Goal: Use online tool/utility: Utilize a website feature to perform a specific function

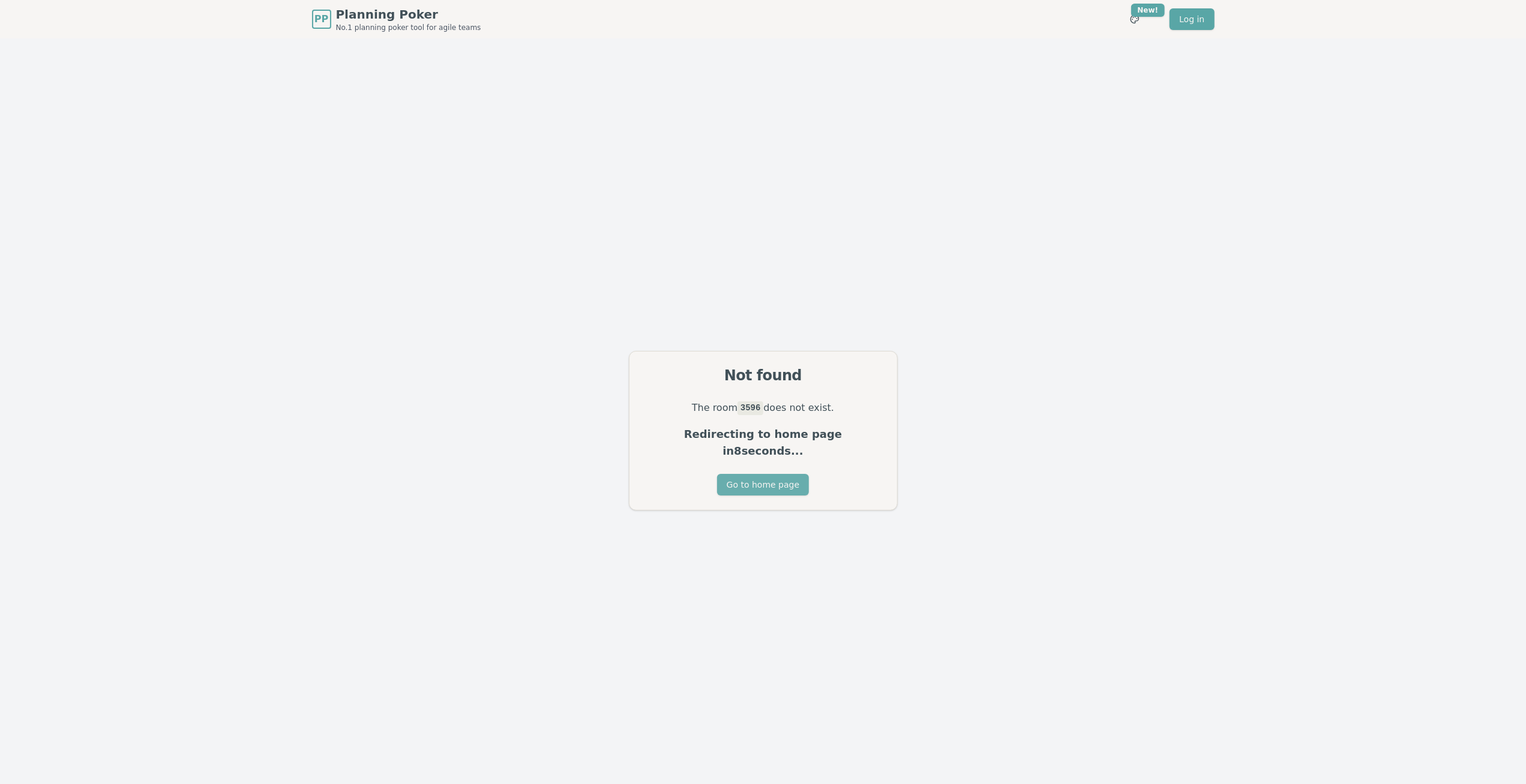
click at [772, 482] on button "Go to home page" at bounding box center [763, 485] width 92 height 22
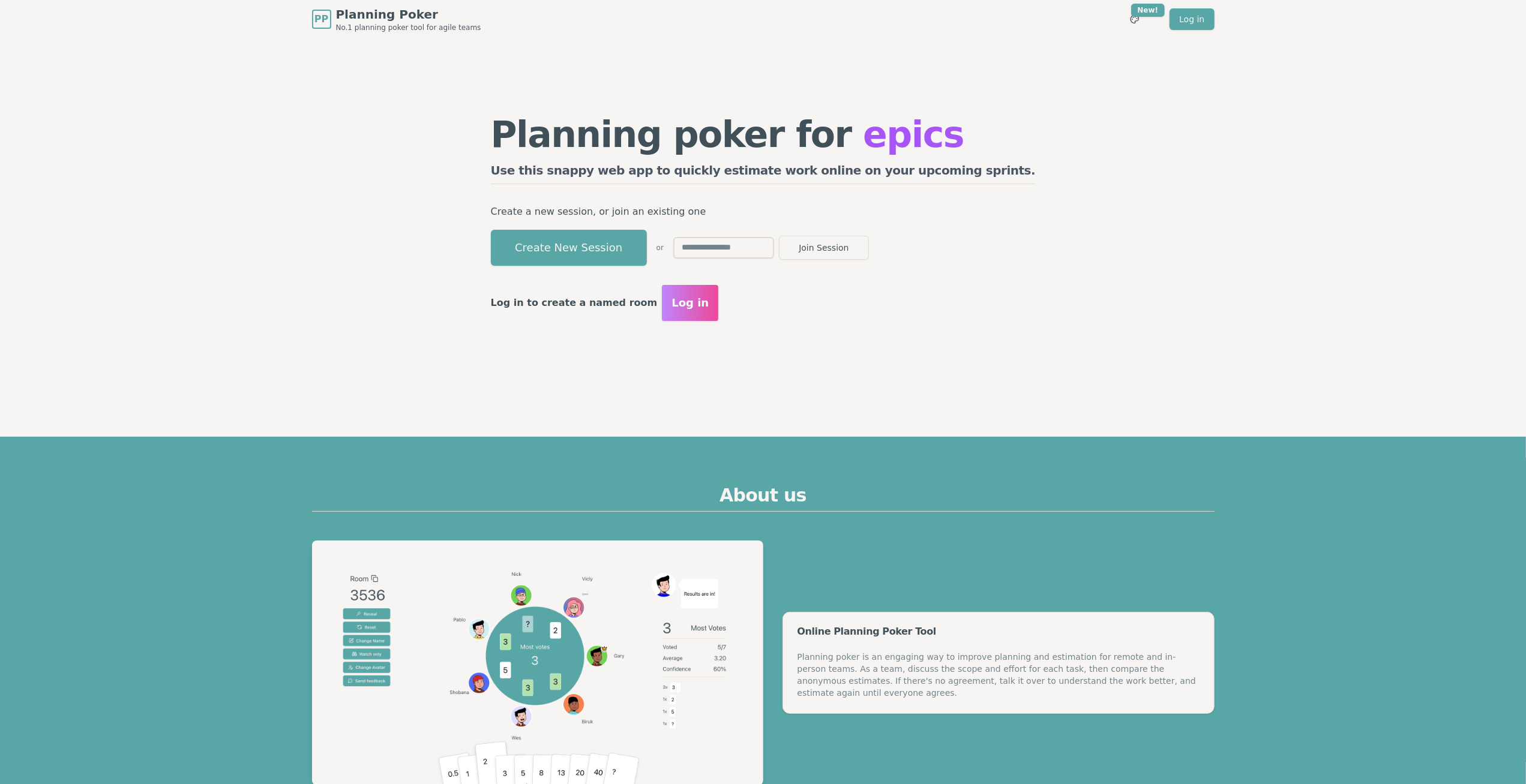
click at [774, 253] on input "text" at bounding box center [724, 248] width 101 height 22
click at [630, 235] on button "Create New Session" at bounding box center [568, 248] width 156 height 36
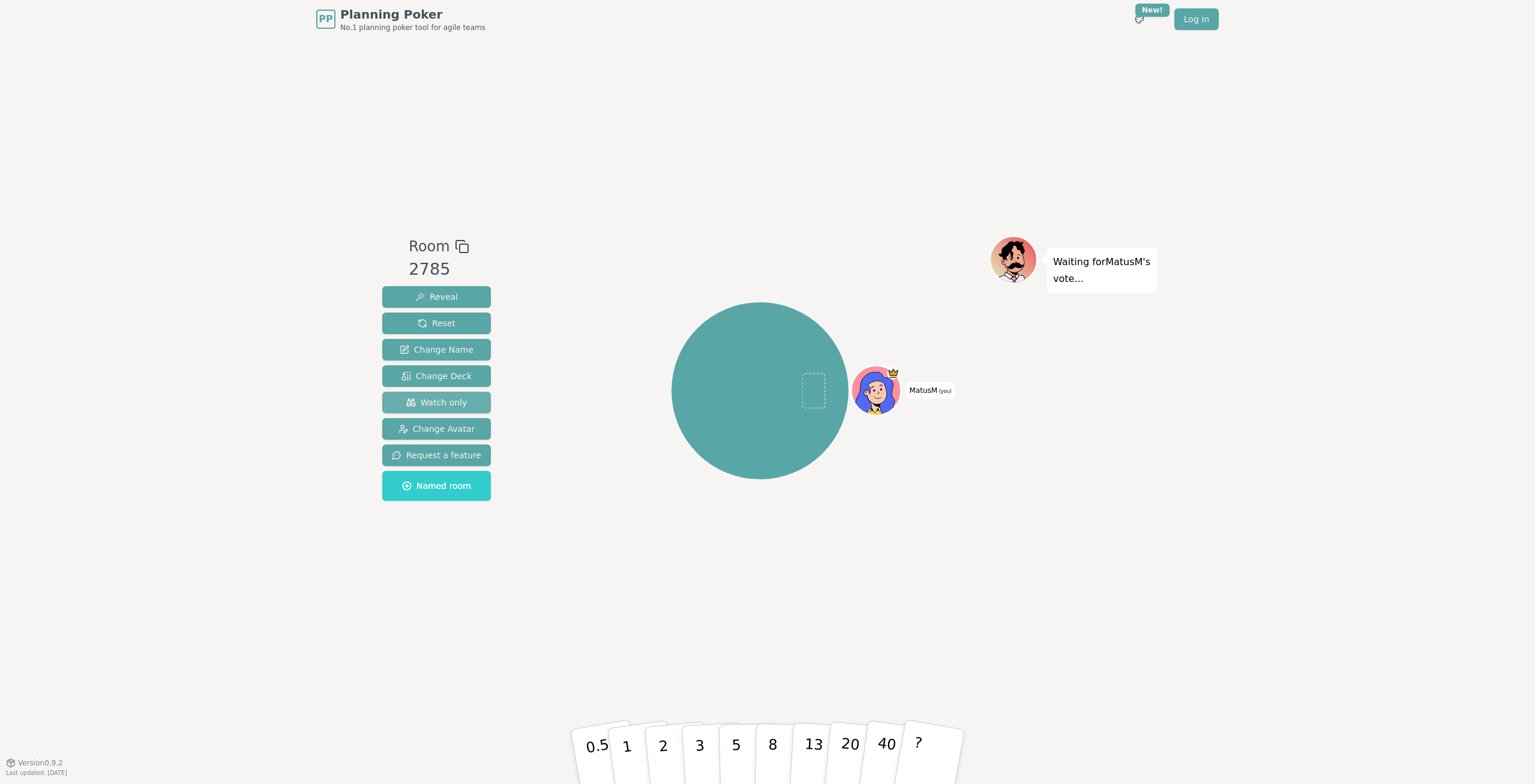
click at [446, 405] on span "Watch only" at bounding box center [437, 402] width 61 height 12
click at [446, 405] on span "Participate" at bounding box center [436, 402] width 59 height 12
click at [446, 405] on span "Watch only" at bounding box center [437, 402] width 61 height 12
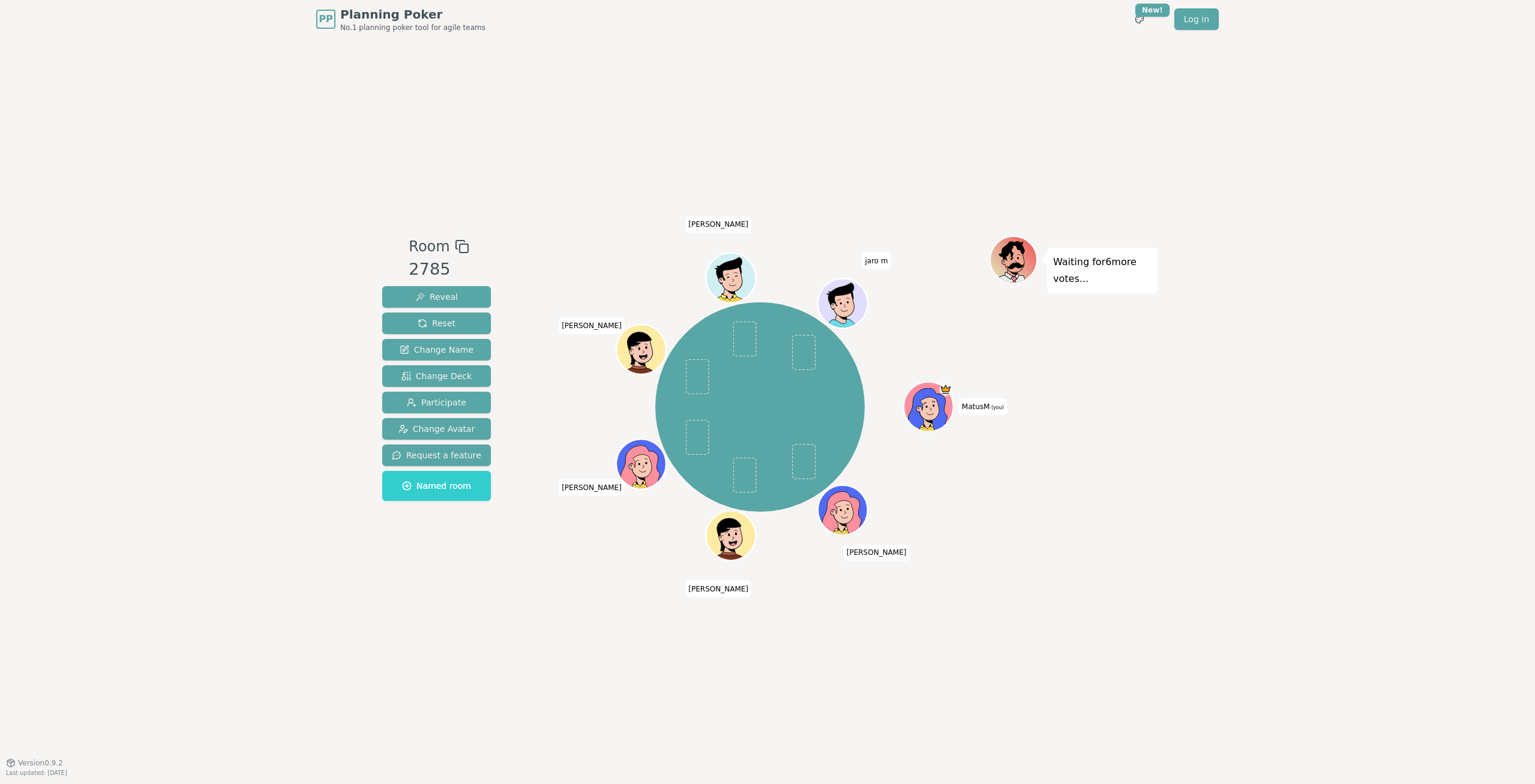
click at [231, 444] on div "PP Planning Poker No.1 planning poker tool for agile teams Toggle theme New! Lo…" at bounding box center [767, 392] width 1535 height 784
click at [444, 404] on span "Participate" at bounding box center [436, 402] width 59 height 12
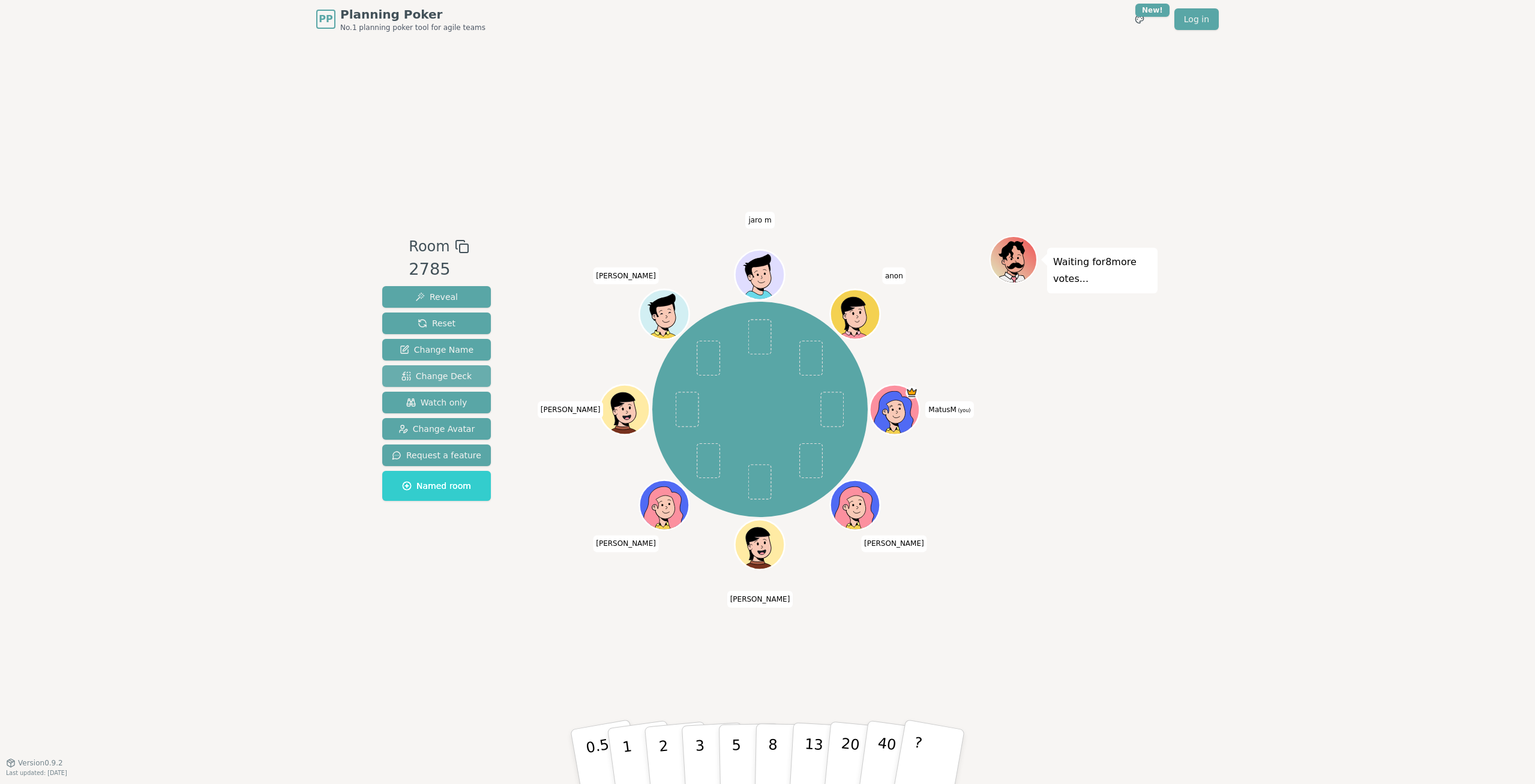
click at [452, 372] on span "Change Deck" at bounding box center [436, 376] width 70 height 12
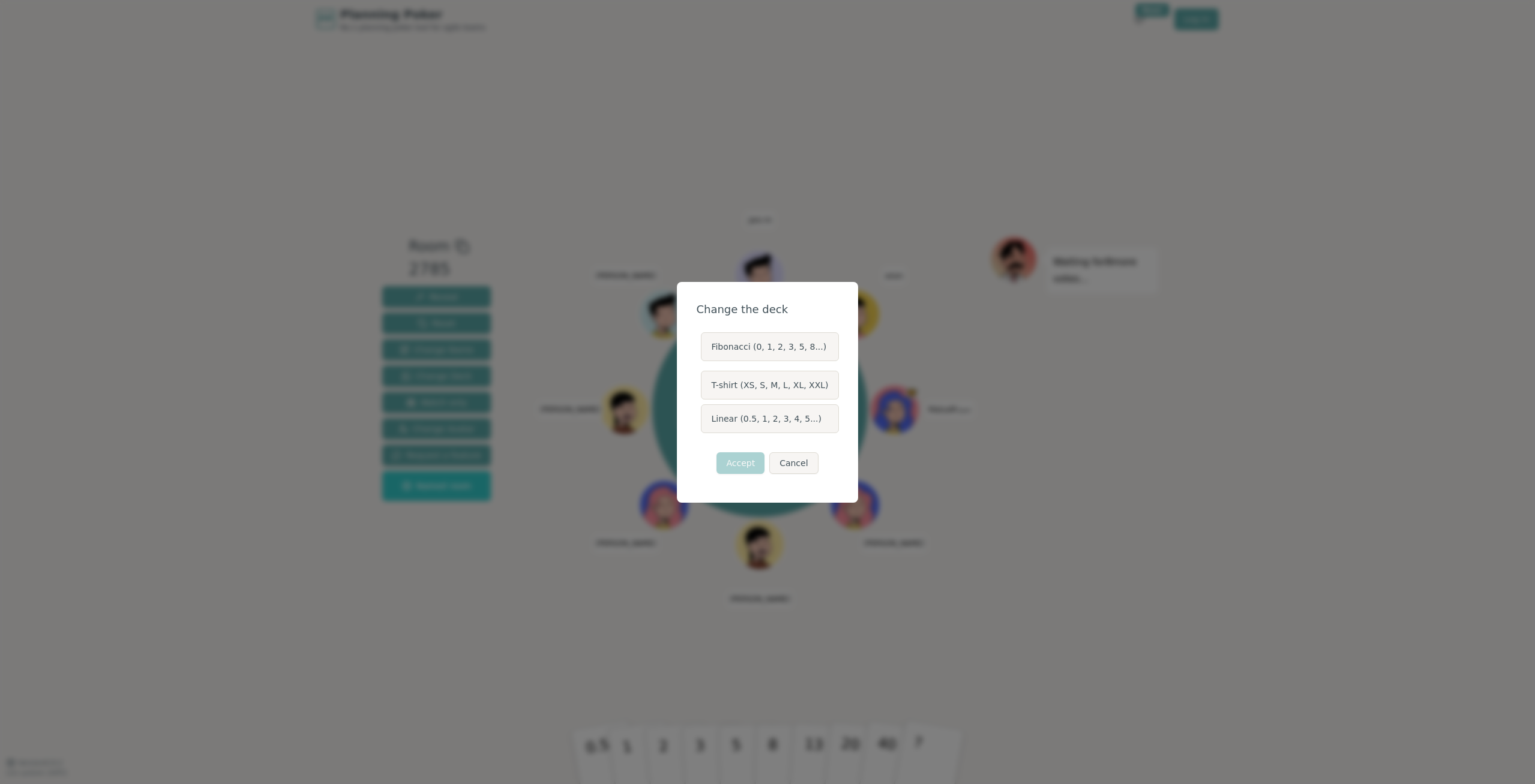
click at [773, 425] on label "Linear (0.5, 1, 2, 3, 4, 5...)" at bounding box center [769, 418] width 137 height 29
click at [705, 423] on button "Linear (0.5, 1, 2, 3, 4, 5...)" at bounding box center [700, 418] width 10 height 10
click at [799, 421] on label "Linear (0.5, 1, 2, 3, 4, 5...)" at bounding box center [769, 418] width 137 height 29
click at [705, 421] on button "Linear (0.5, 1, 2, 3, 4, 5...)" at bounding box center [700, 418] width 10 height 10
click at [777, 416] on label "Linear (0.5, 1, 2, 3, 4, 5...)" at bounding box center [769, 418] width 137 height 29
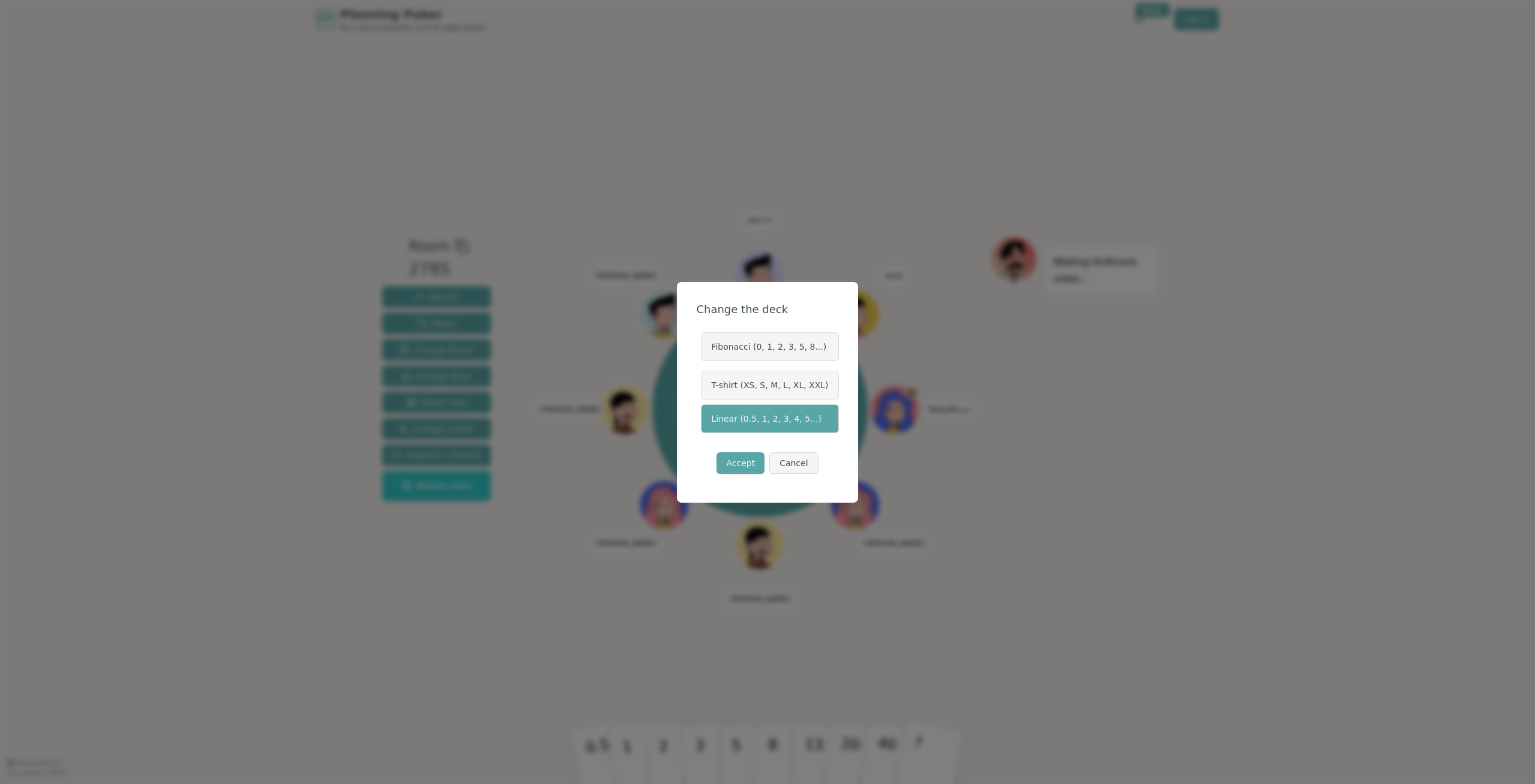
click at [705, 416] on button "Linear (0.5, 1, 2, 3, 4, 5...)" at bounding box center [700, 418] width 10 height 10
click at [777, 416] on label "Linear (0.5, 1, 2, 3, 4, 5...)" at bounding box center [769, 418] width 137 height 29
click at [705, 416] on button "Linear (0.5, 1, 2, 3, 4, 5...)" at bounding box center [700, 418] width 10 height 10
click at [745, 458] on button "Accept" at bounding box center [740, 463] width 48 height 22
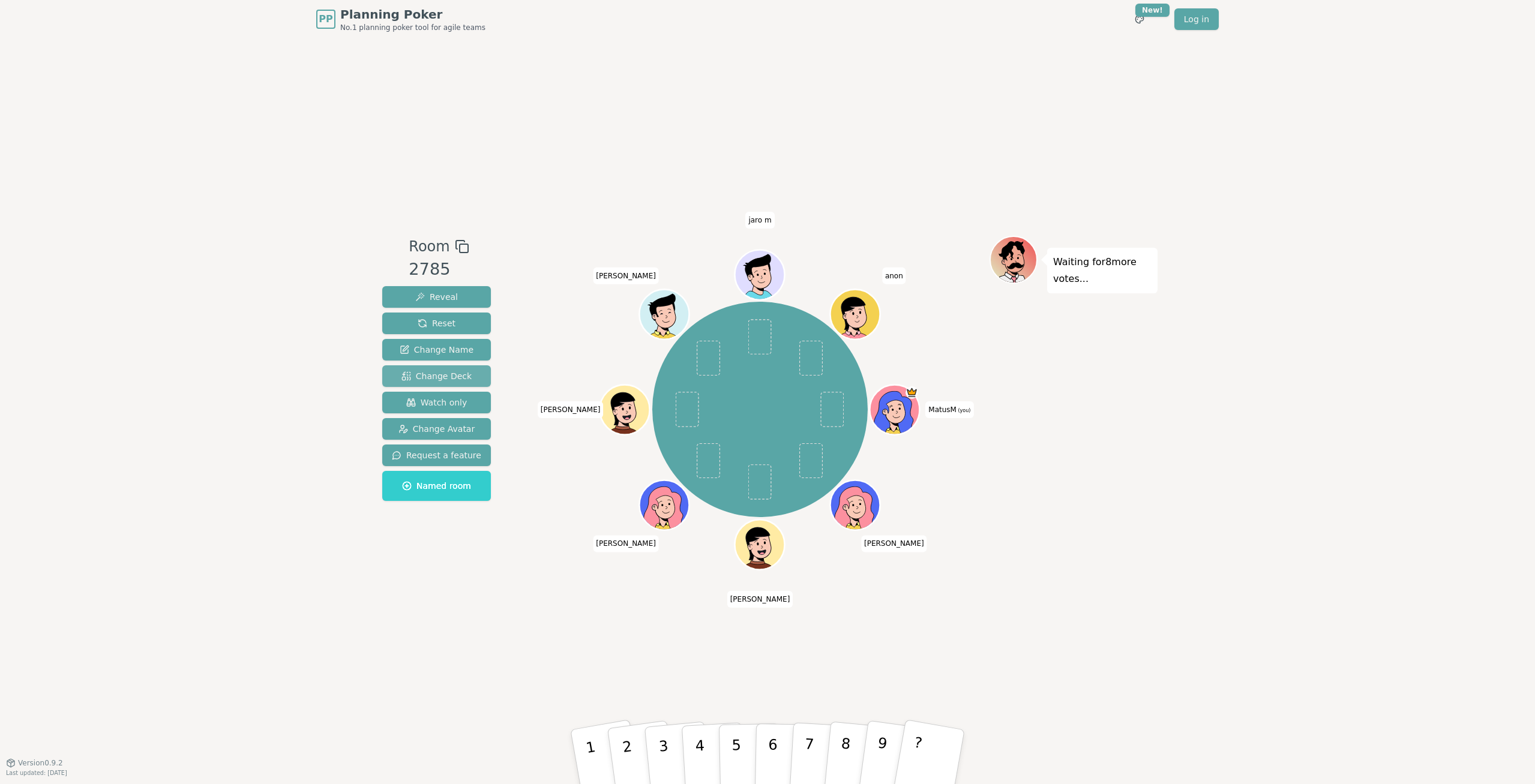
click at [445, 381] on span "Change Deck" at bounding box center [436, 376] width 70 height 12
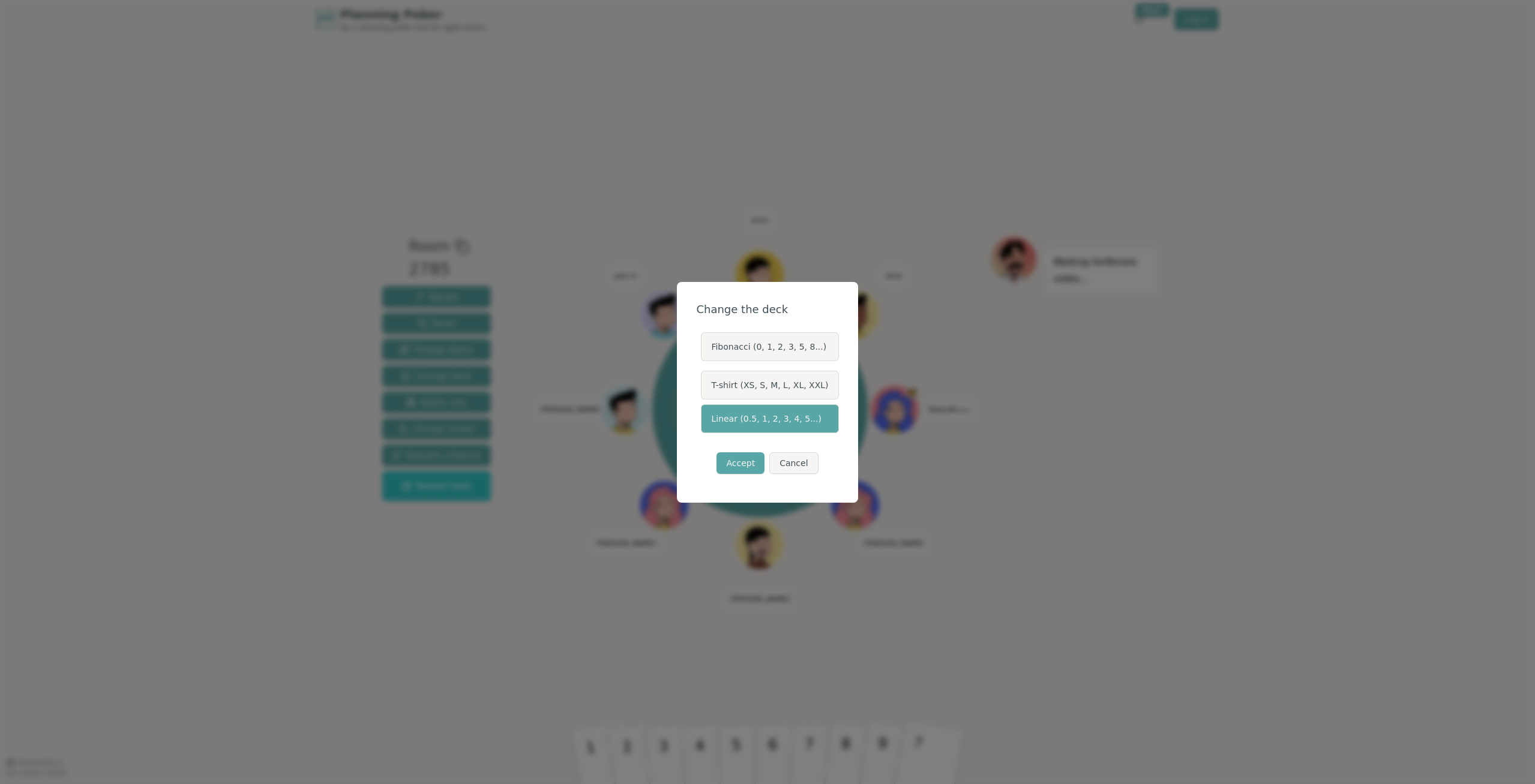
click at [780, 351] on label "Fibonacci (0, 1, 2, 3, 5, 8...)" at bounding box center [769, 346] width 137 height 29
click at [705, 351] on button "Fibonacci (0, 1, 2, 3, 5, 8...)" at bounding box center [700, 346] width 10 height 10
click at [740, 463] on button "Accept" at bounding box center [740, 463] width 48 height 22
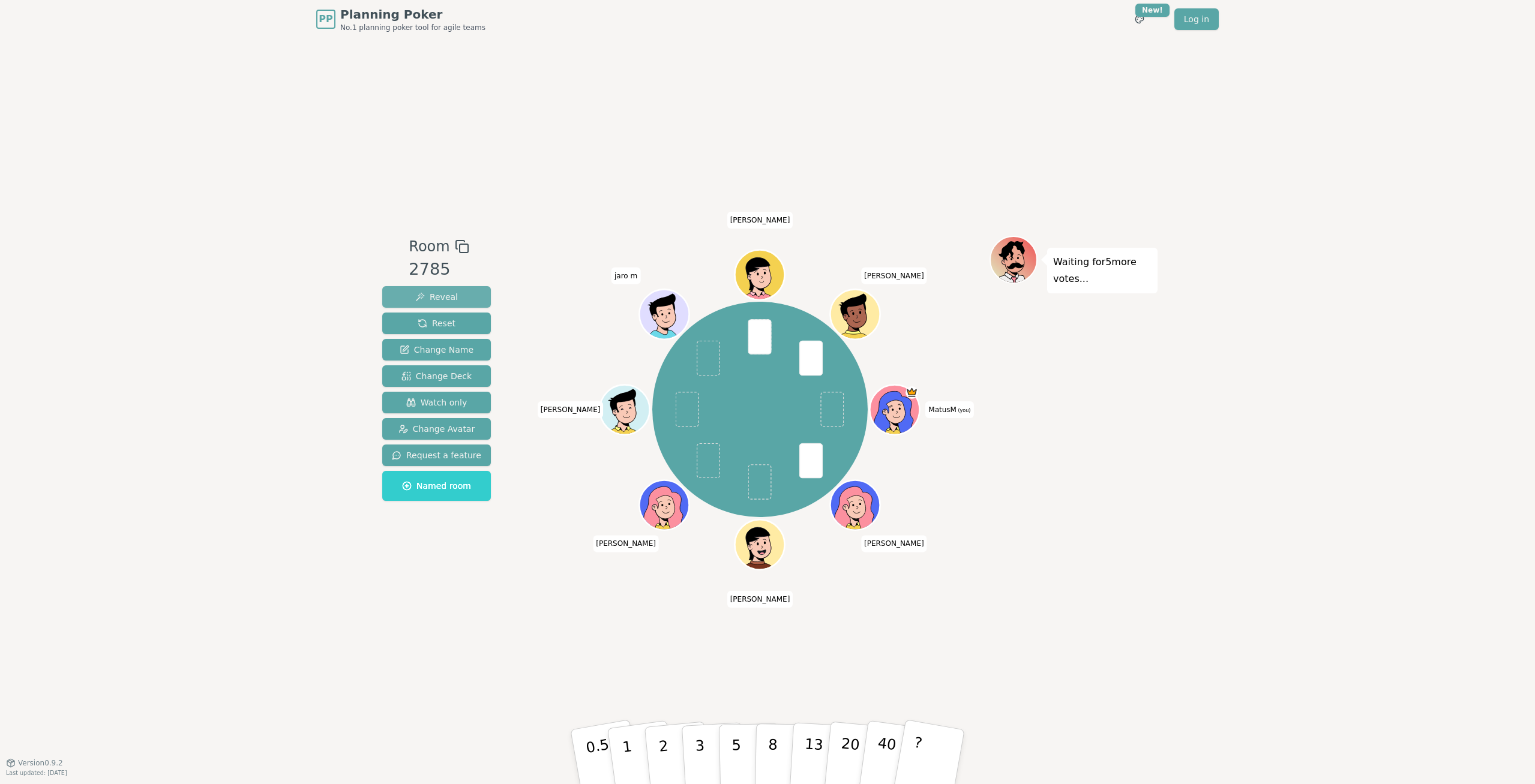
click at [447, 302] on span "Reveal" at bounding box center [436, 297] width 43 height 12
click at [448, 298] on span "Reveal" at bounding box center [436, 297] width 43 height 12
click at [444, 321] on span "Reset" at bounding box center [436, 323] width 38 height 12
click at [449, 295] on span "Reveal" at bounding box center [436, 297] width 43 height 12
click at [445, 326] on span "Reset" at bounding box center [436, 323] width 38 height 12
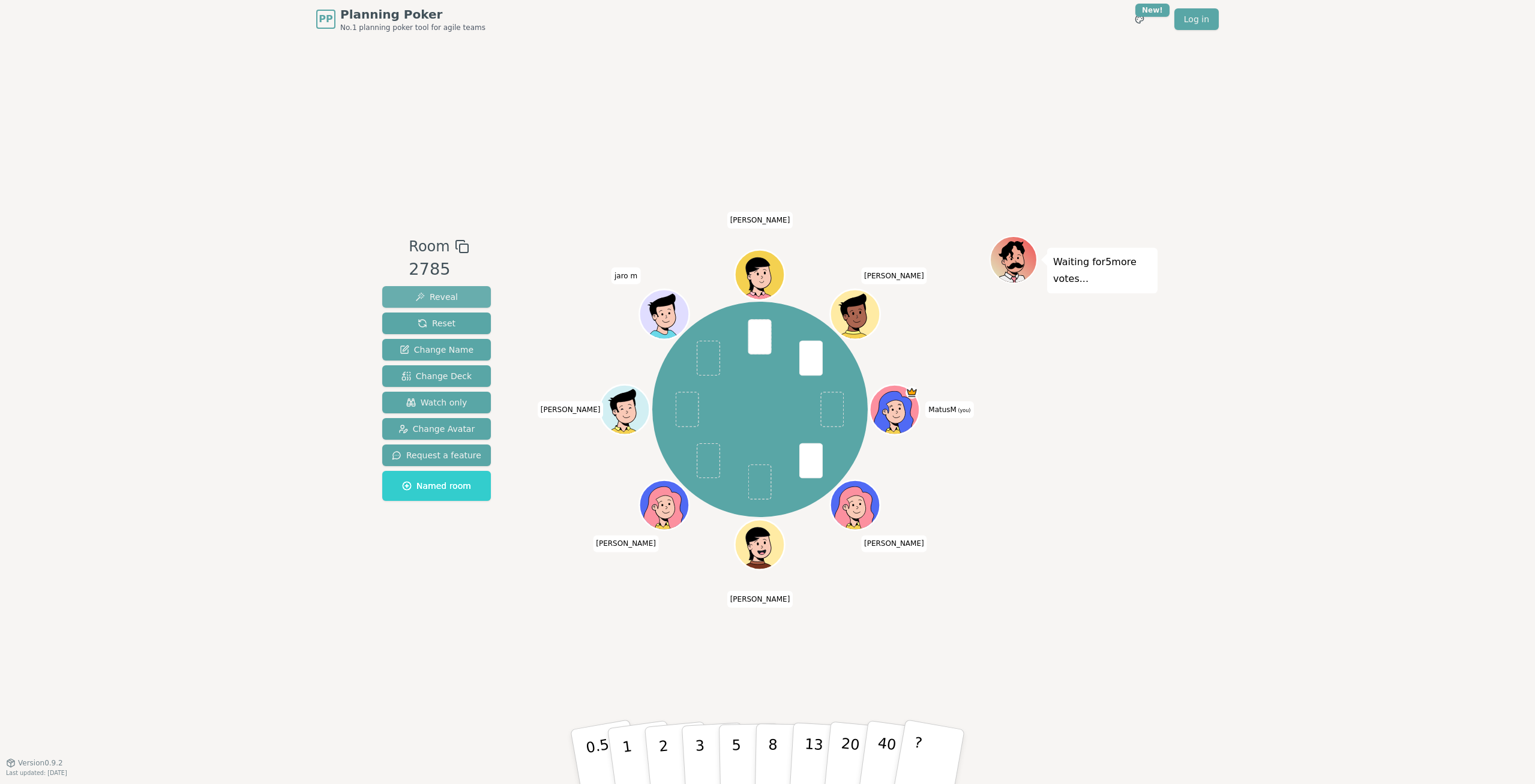
click at [463, 295] on button "Reveal" at bounding box center [436, 297] width 109 height 22
click at [461, 326] on button "Reset" at bounding box center [436, 323] width 109 height 22
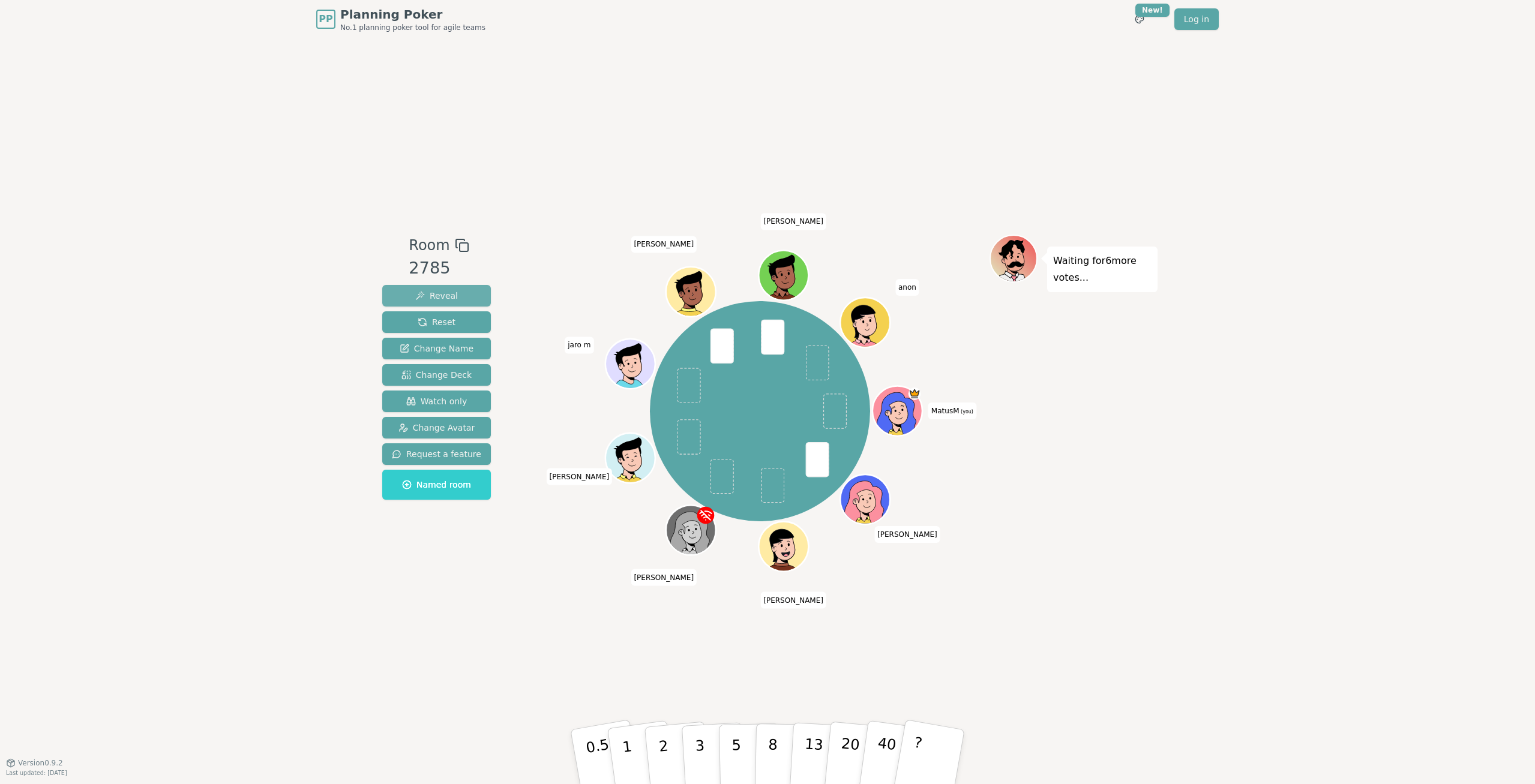
click at [443, 296] on span "Reveal" at bounding box center [436, 296] width 43 height 12
click at [440, 322] on span "Reset" at bounding box center [436, 322] width 38 height 12
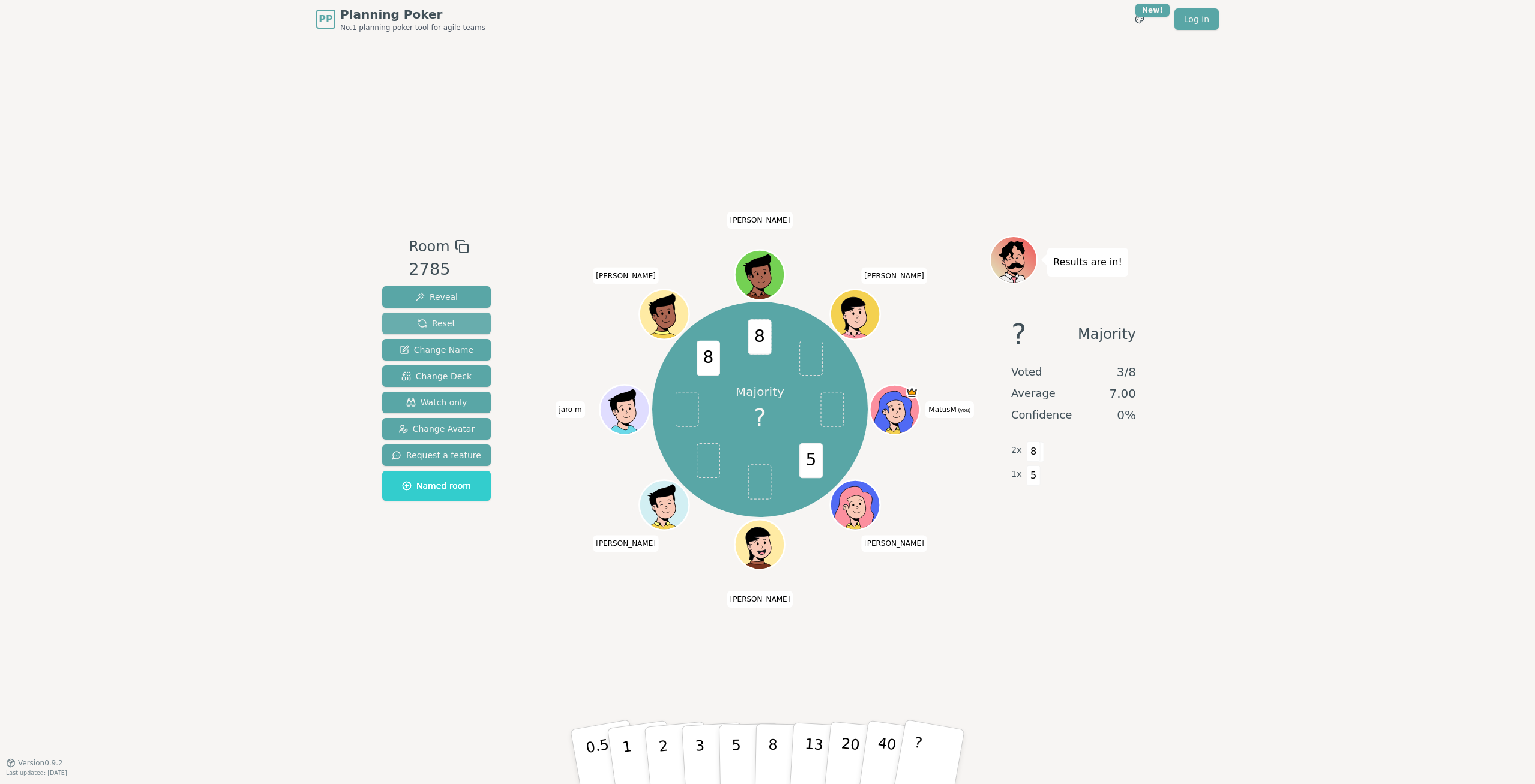
click at [451, 321] on button "Reset" at bounding box center [436, 323] width 109 height 22
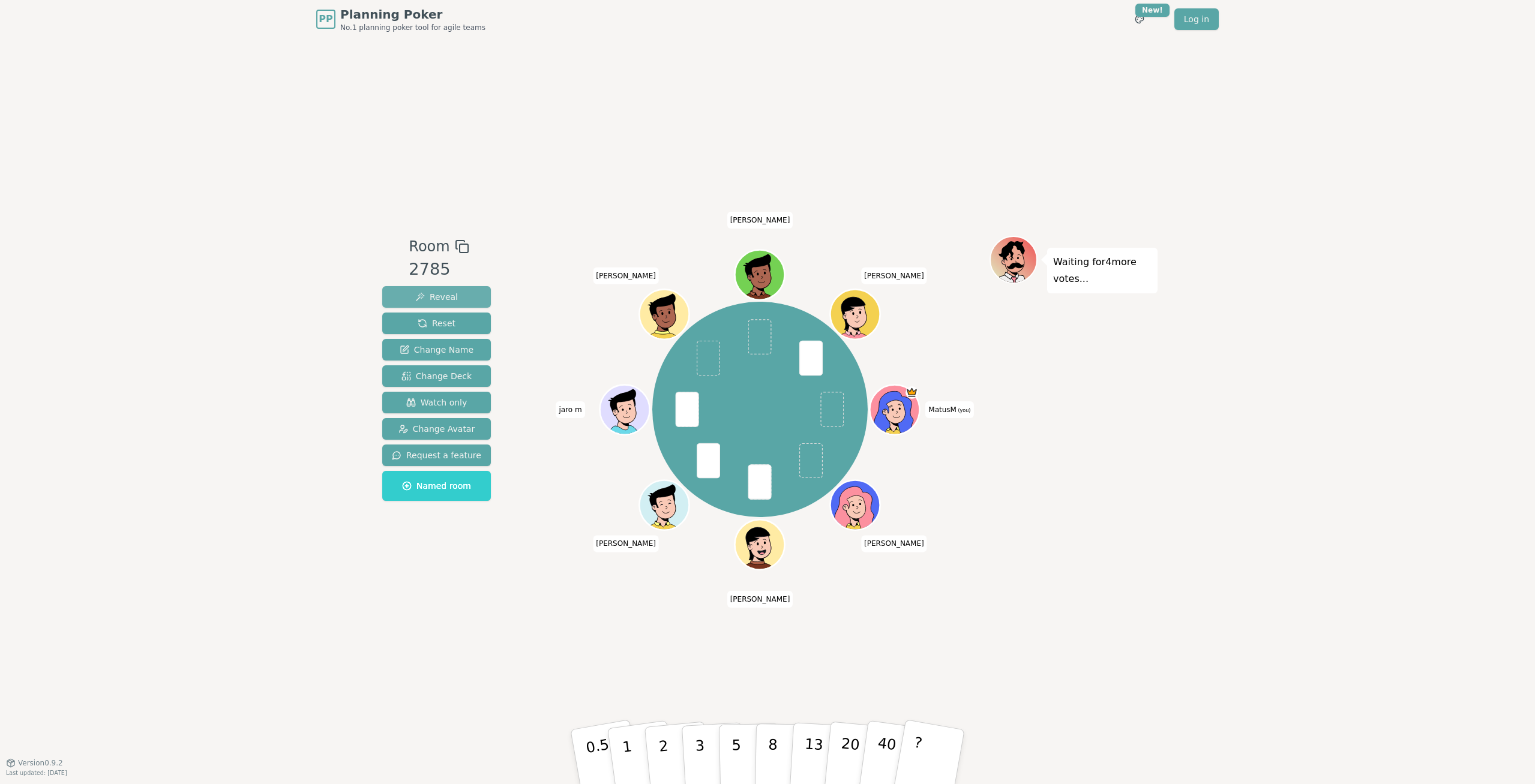
click at [444, 295] on span "Reveal" at bounding box center [436, 297] width 43 height 12
click at [443, 326] on span "Reset" at bounding box center [436, 323] width 38 height 12
click at [462, 294] on button "Reveal" at bounding box center [436, 297] width 109 height 22
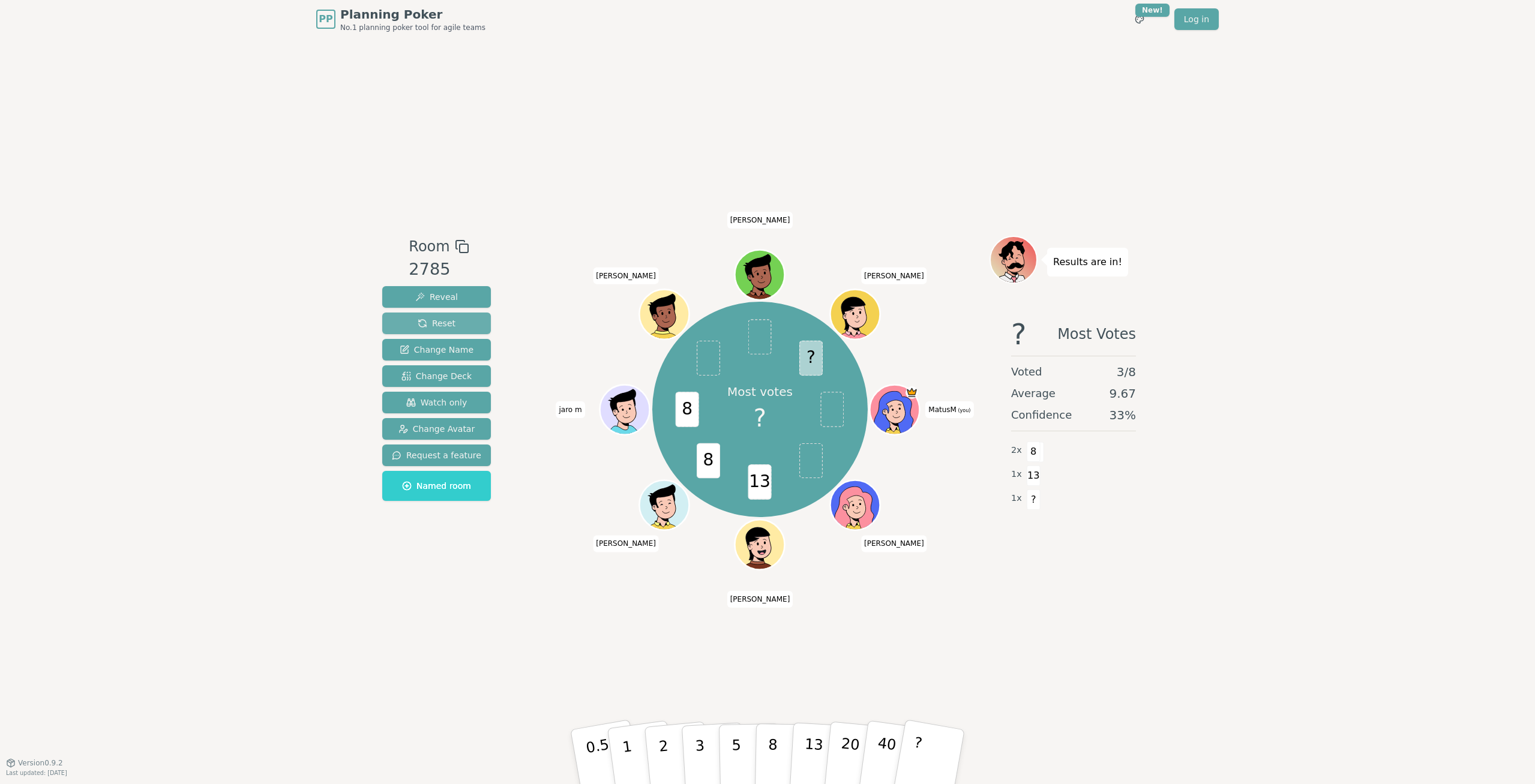
click at [434, 325] on span "Reset" at bounding box center [436, 323] width 38 height 12
click at [419, 322] on span "Reset" at bounding box center [436, 323] width 38 height 12
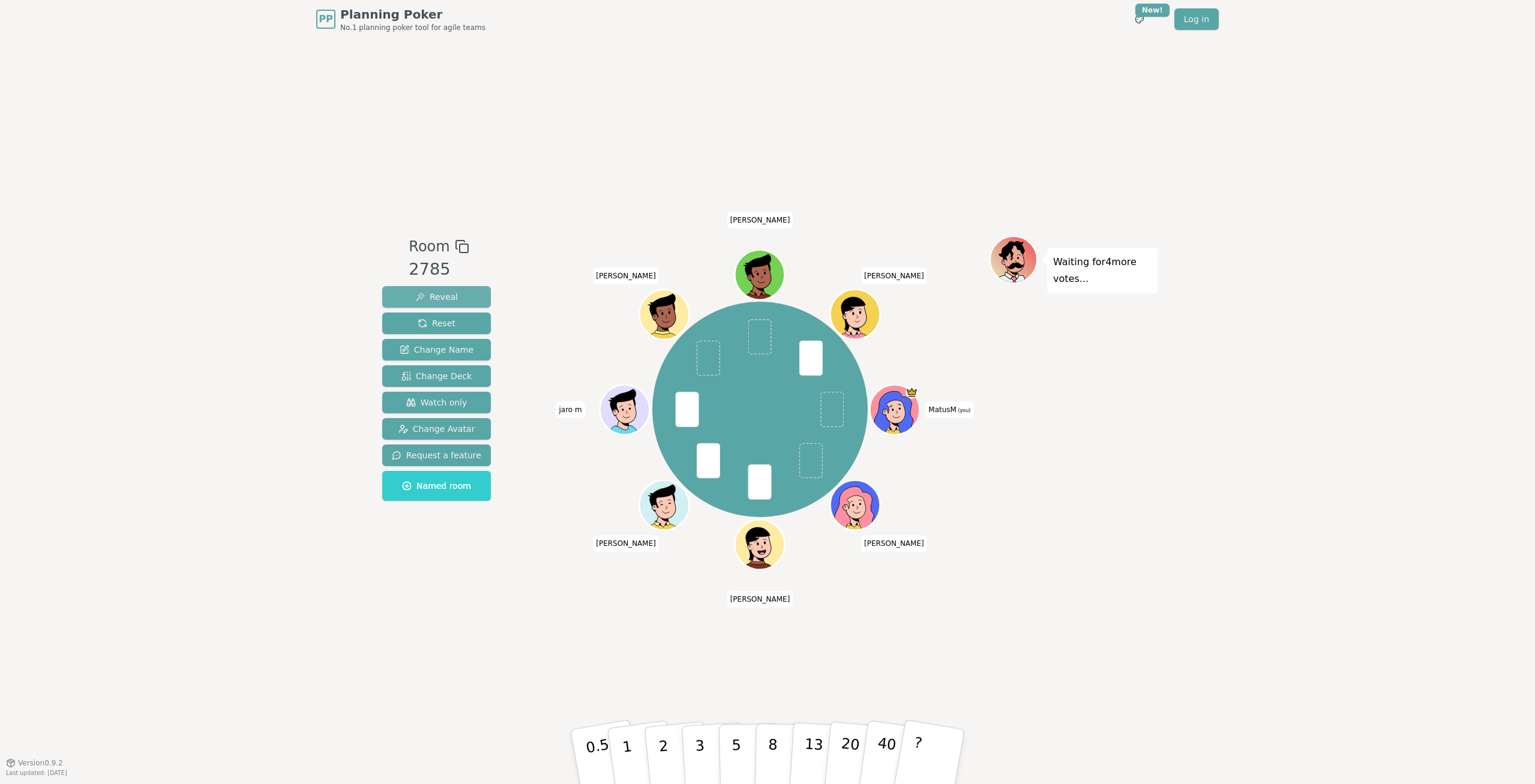
click at [455, 290] on button "Reveal" at bounding box center [436, 297] width 109 height 22
click at [418, 320] on span "Reset" at bounding box center [436, 323] width 38 height 12
click at [456, 300] on button "Reveal" at bounding box center [436, 297] width 109 height 22
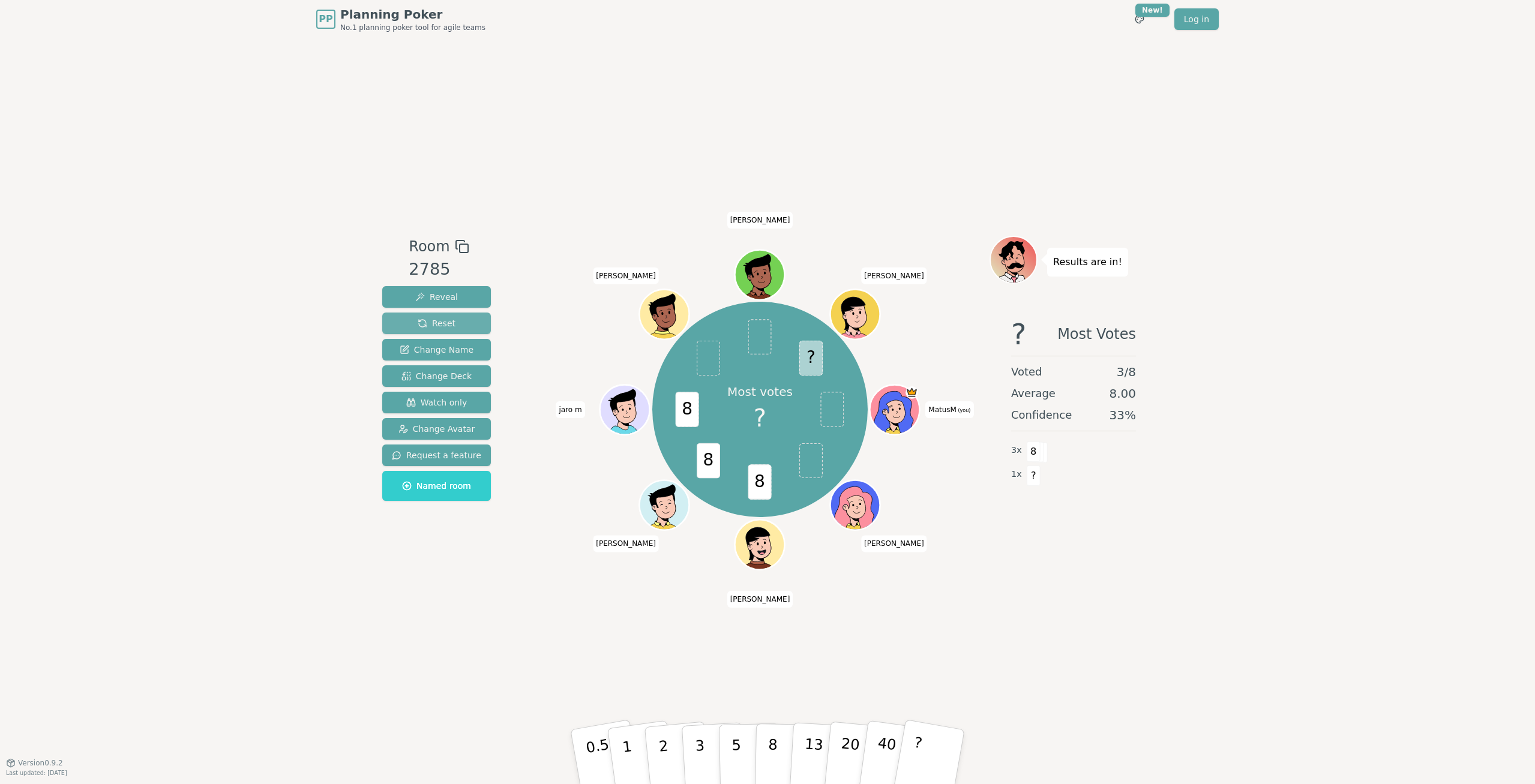
click at [431, 314] on button "Reset" at bounding box center [436, 323] width 109 height 22
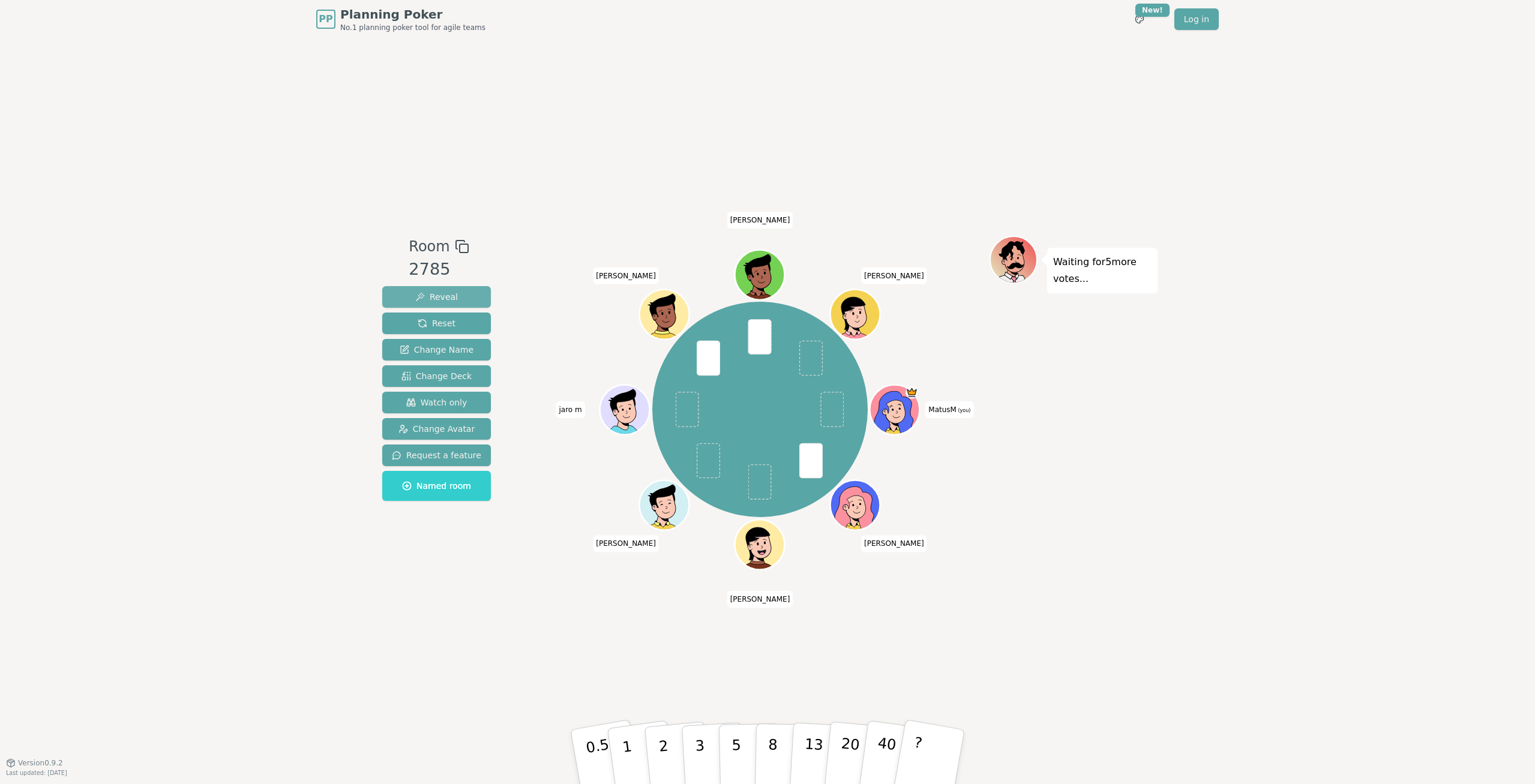
click at [425, 296] on span "Reveal" at bounding box center [436, 297] width 43 height 12
click at [451, 296] on span "Reveal" at bounding box center [436, 297] width 43 height 12
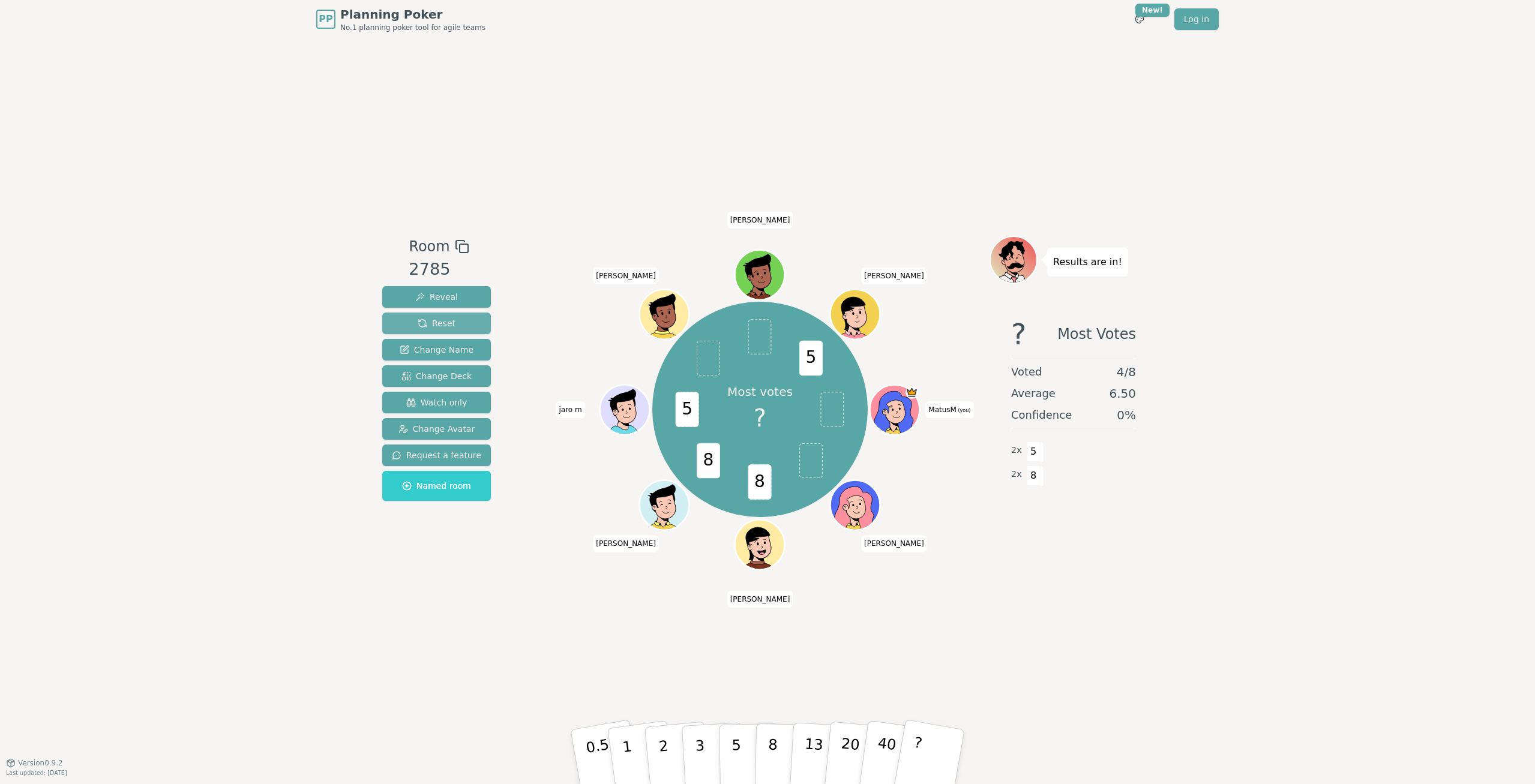
click at [434, 324] on span "Reset" at bounding box center [436, 323] width 38 height 12
click at [449, 302] on span "Reveal" at bounding box center [436, 297] width 43 height 12
click at [454, 322] on button "Reset" at bounding box center [436, 323] width 109 height 22
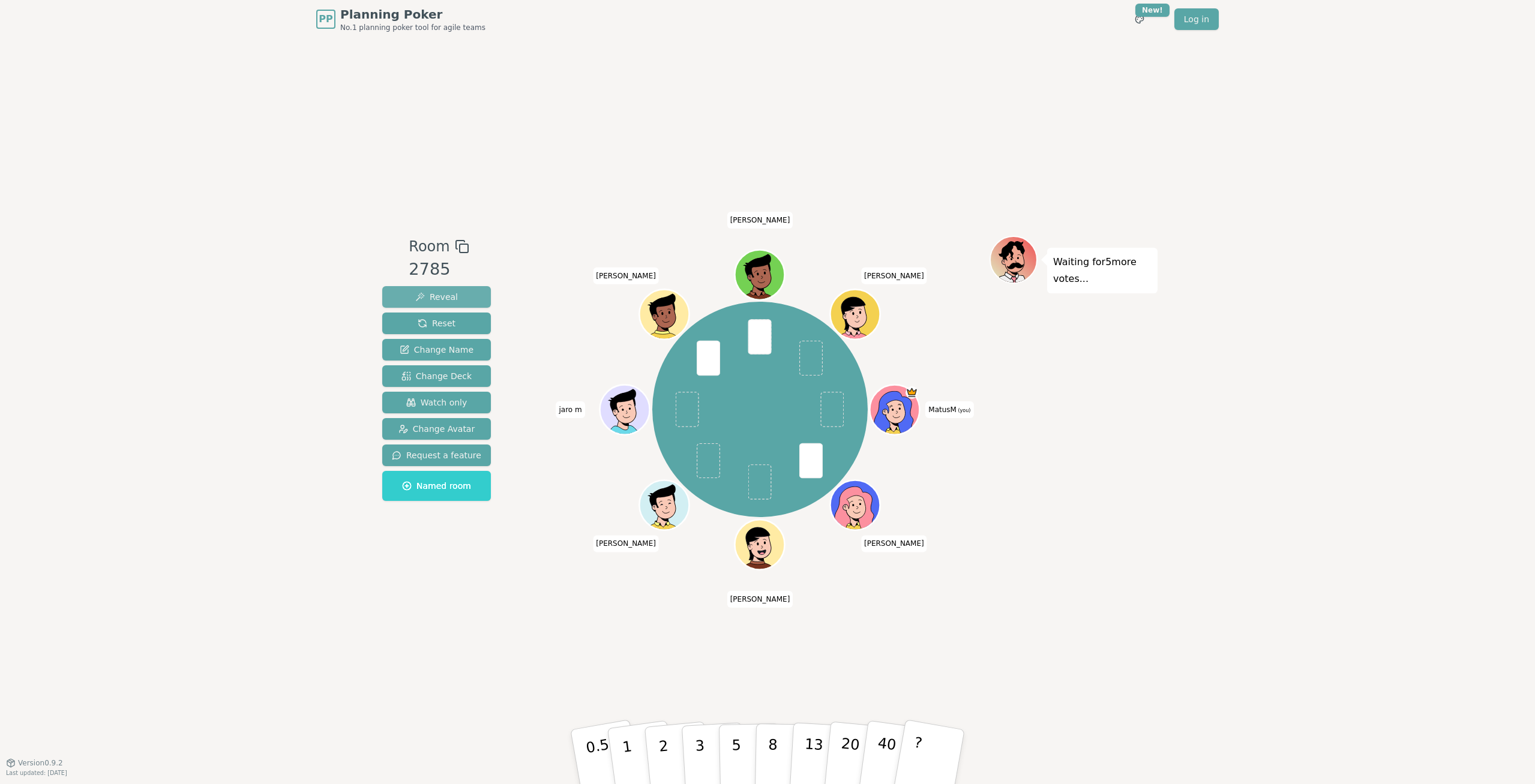
click at [448, 301] on span "Reveal" at bounding box center [436, 297] width 43 height 12
click at [449, 326] on span "Reset" at bounding box center [436, 323] width 38 height 12
click at [456, 296] on button "Reveal" at bounding box center [436, 297] width 109 height 22
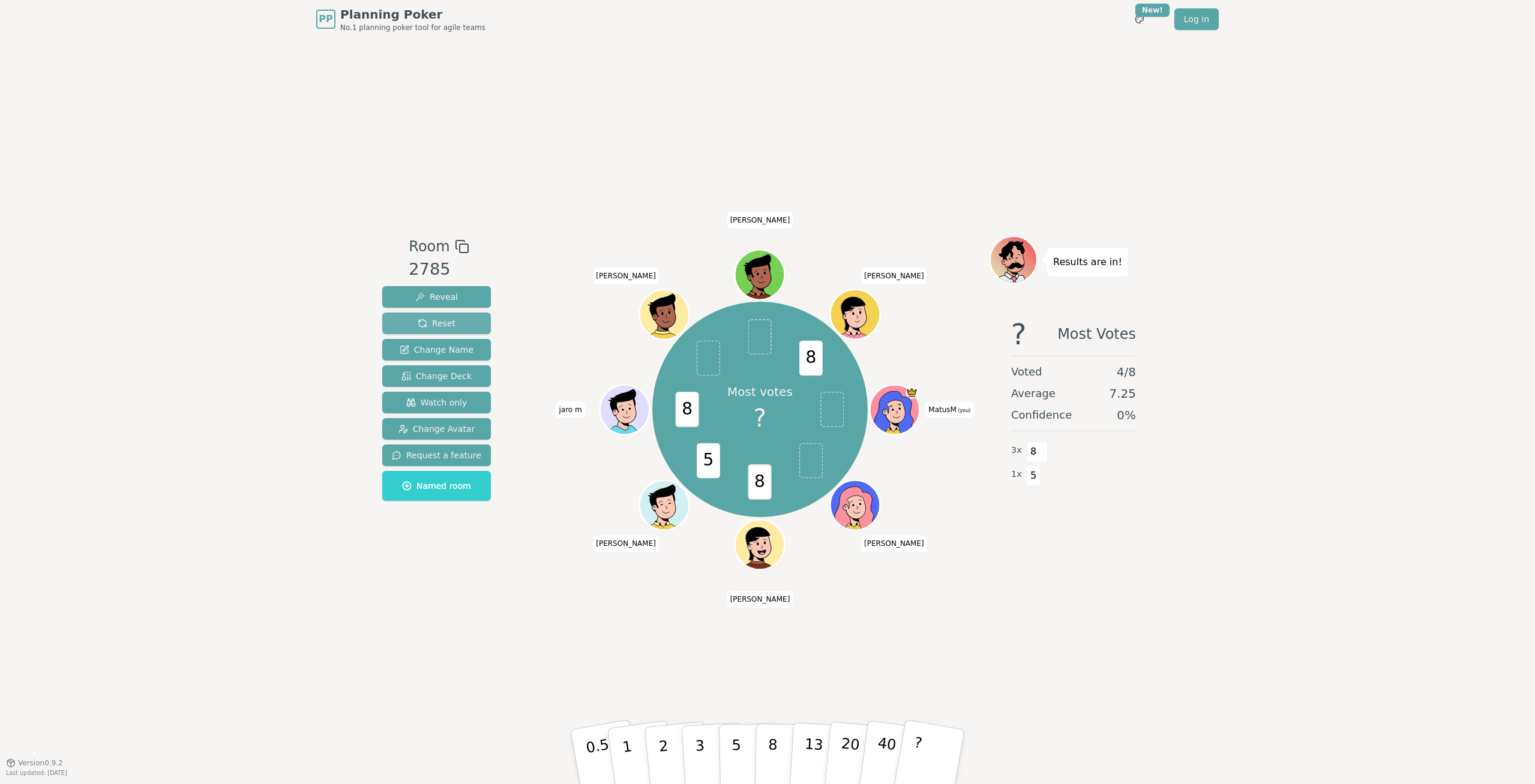
click at [447, 324] on span "Reset" at bounding box center [436, 323] width 38 height 12
click at [437, 296] on span "Reveal" at bounding box center [436, 297] width 43 height 12
click at [445, 328] on span "Reset" at bounding box center [436, 323] width 38 height 12
click at [438, 319] on span "Reset" at bounding box center [436, 323] width 38 height 12
click at [438, 296] on span "Reveal" at bounding box center [436, 297] width 43 height 12
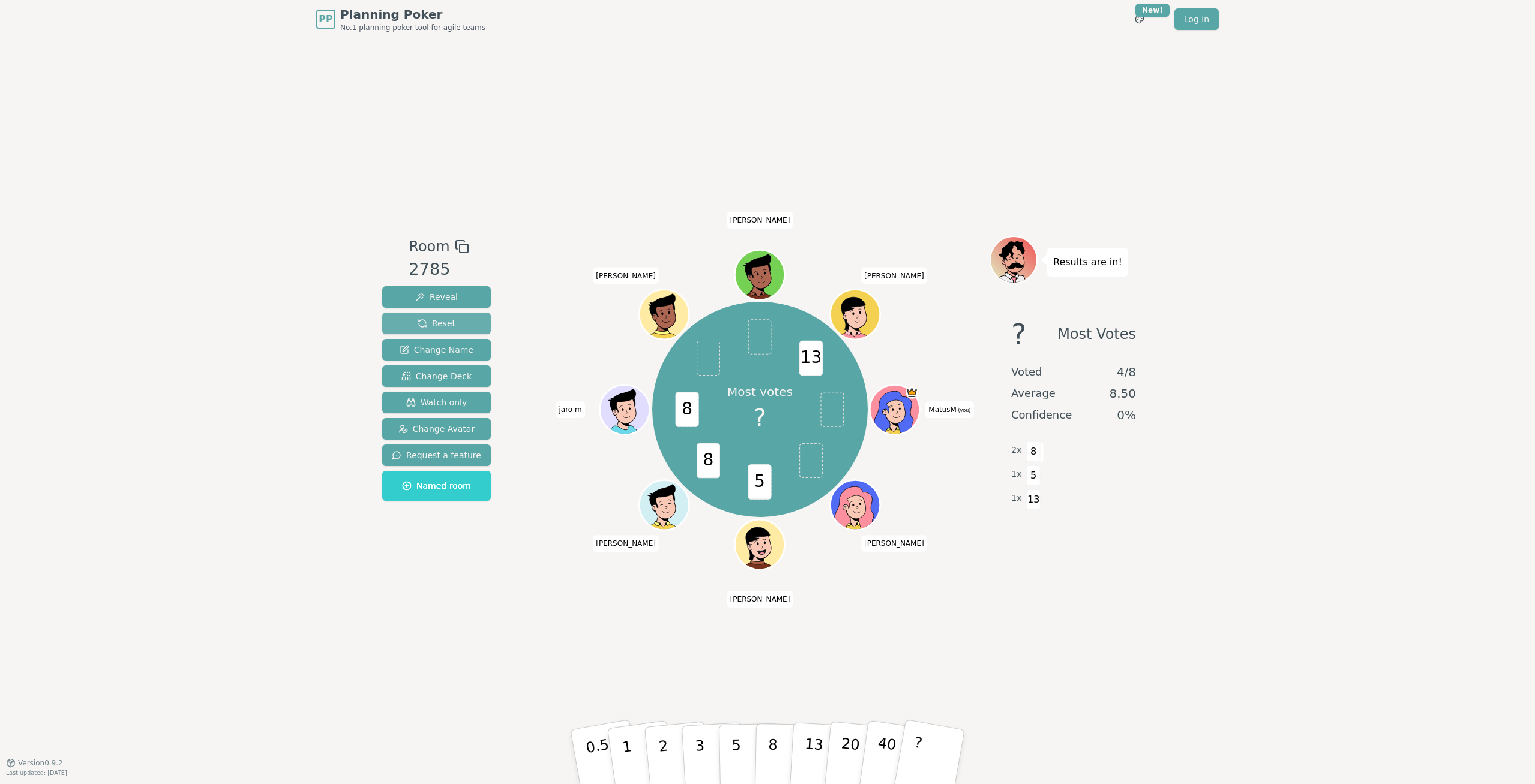
click at [450, 331] on button "Reset" at bounding box center [436, 323] width 109 height 22
click at [450, 299] on span "Reveal" at bounding box center [436, 297] width 43 height 12
click at [452, 324] on button "Reset" at bounding box center [436, 323] width 109 height 22
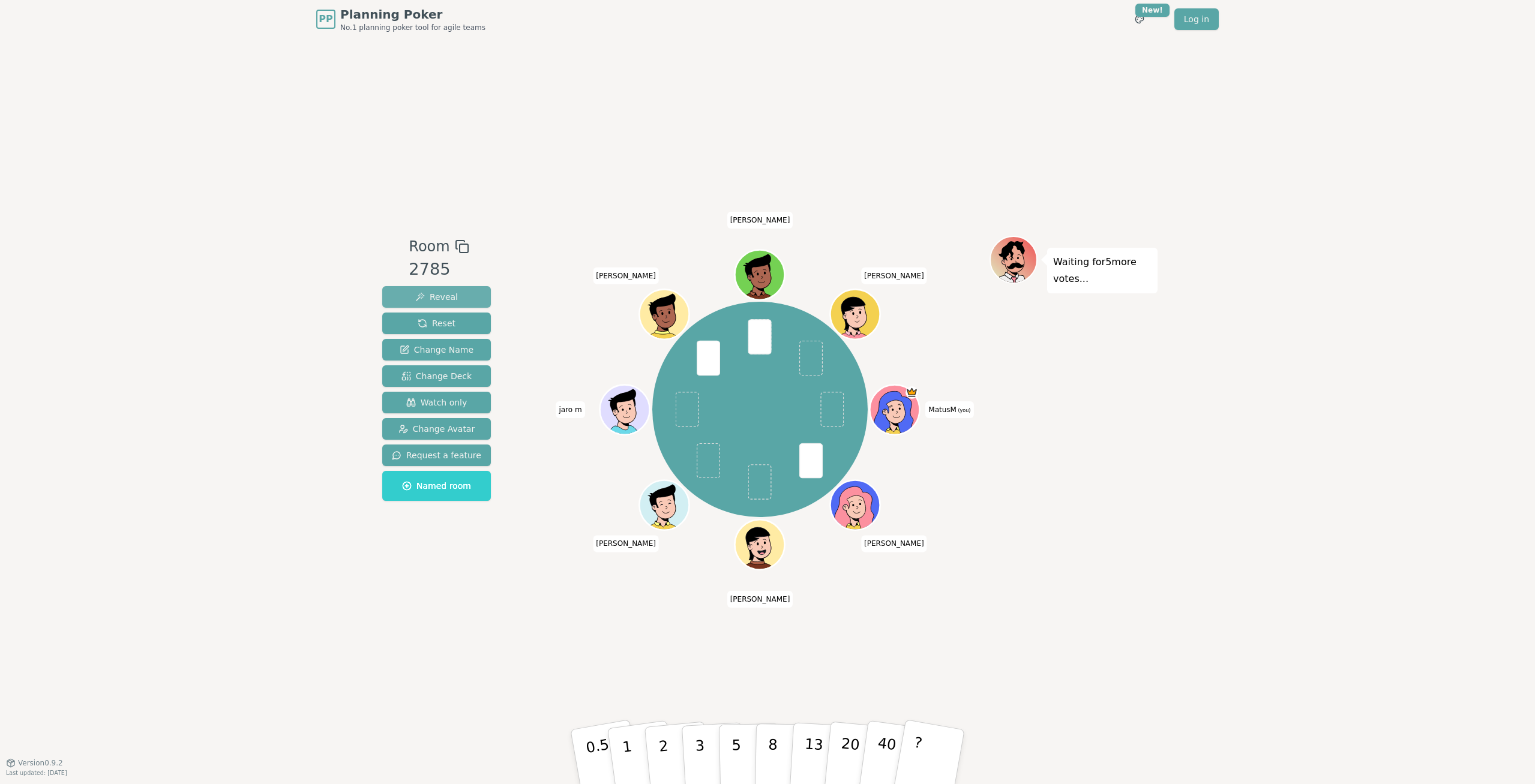
click at [445, 294] on span "Reveal" at bounding box center [436, 297] width 43 height 12
click at [444, 326] on span "Reset" at bounding box center [436, 323] width 38 height 12
click at [438, 295] on span "Reveal" at bounding box center [436, 297] width 43 height 12
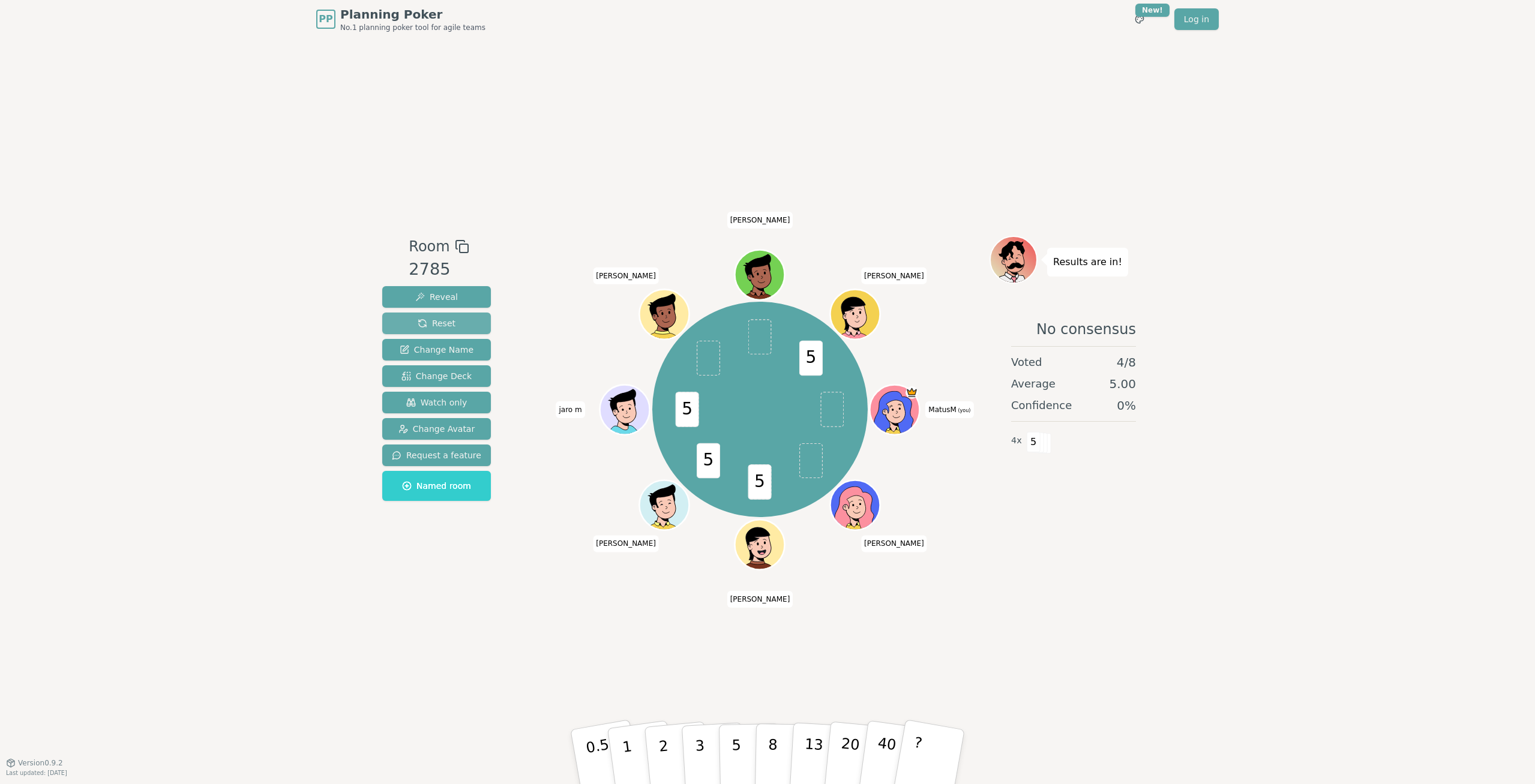
click at [434, 322] on span "Reset" at bounding box center [436, 323] width 38 height 12
click at [450, 296] on span "Reveal" at bounding box center [436, 297] width 43 height 12
click at [439, 321] on span "Reset" at bounding box center [436, 323] width 38 height 12
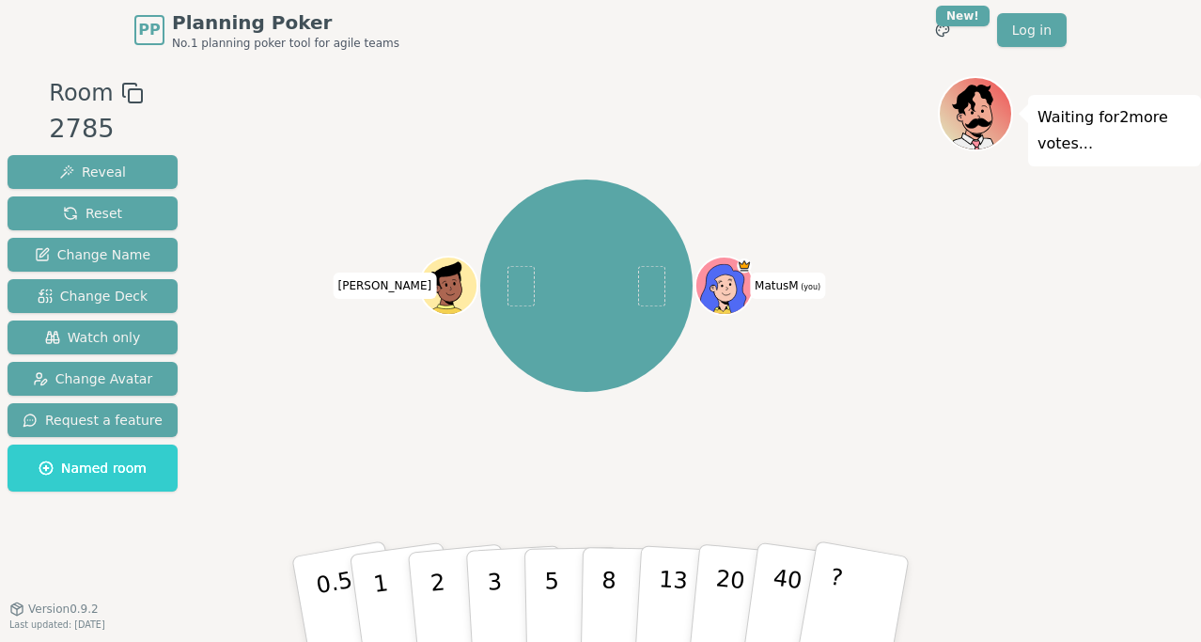
click at [217, 113] on div "Room 2785 Reveal Reset Change Name Change Deck Watch only Change Avatar Request…" at bounding box center [600, 334] width 1201 height 517
